Goal: Complete application form

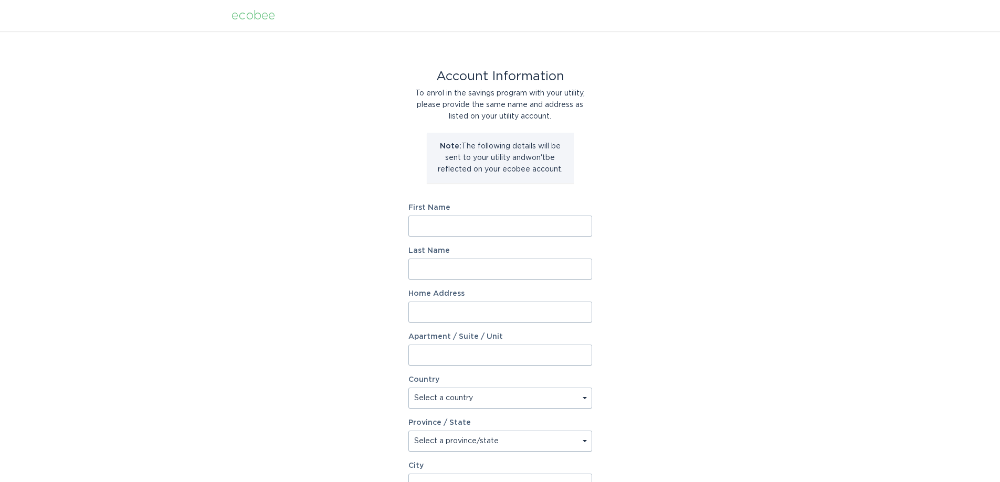
click at [473, 226] on input "First Name" at bounding box center [500, 226] width 184 height 21
type input "Karen"
click at [444, 267] on input "Last Name" at bounding box center [500, 269] width 184 height 21
type input "Reath"
click at [439, 308] on input "Home Address" at bounding box center [500, 312] width 184 height 21
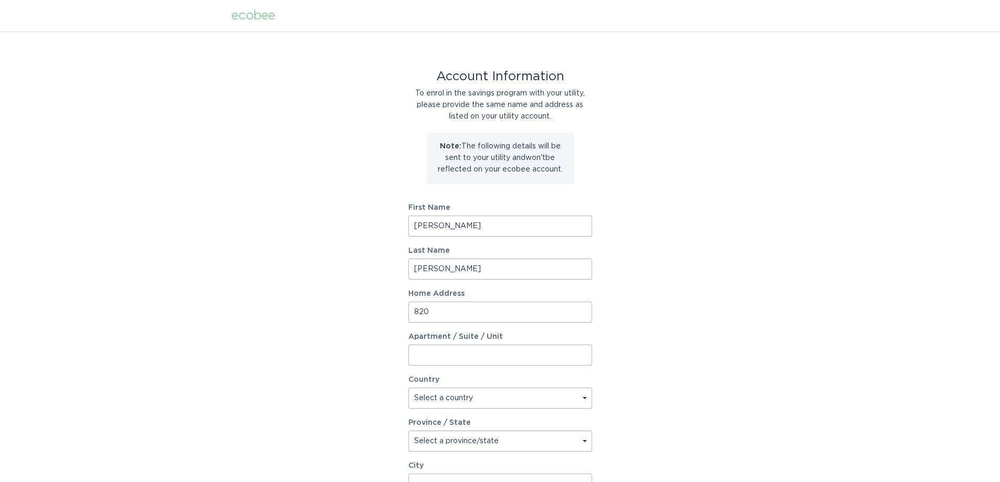
type input "820 Ariebill Street Southwest"
select select "US"
type input "Wyoming"
type input "49509"
select select "MI"
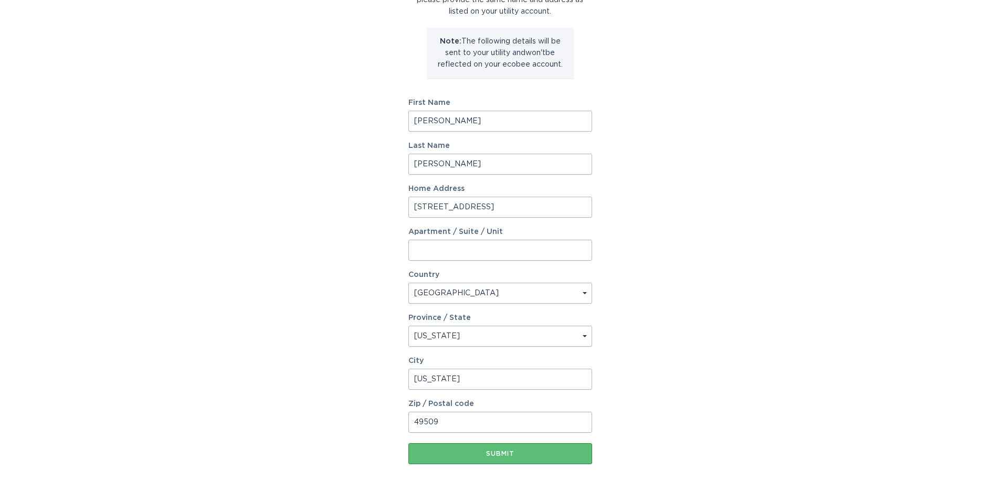
scroll to position [156, 0]
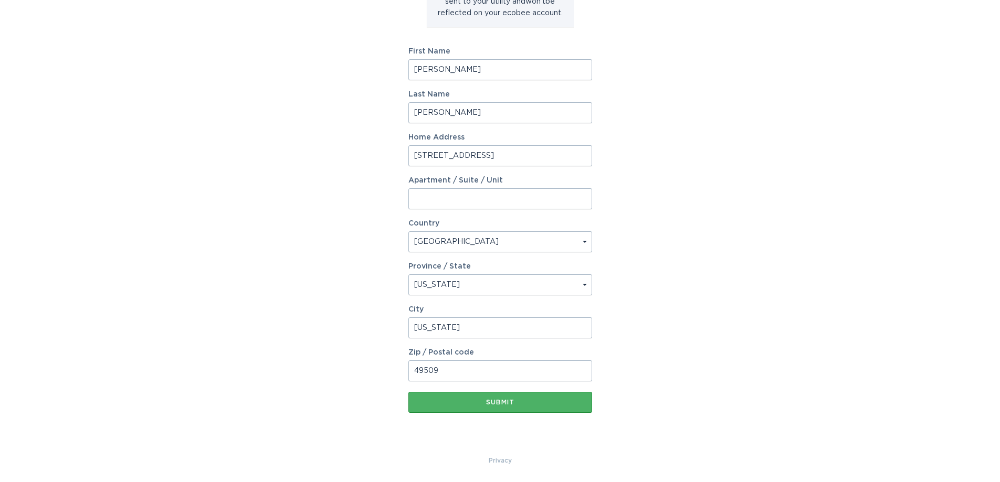
click at [502, 401] on div "Submit" at bounding box center [500, 402] width 173 height 6
